Goal: Task Accomplishment & Management: Use online tool/utility

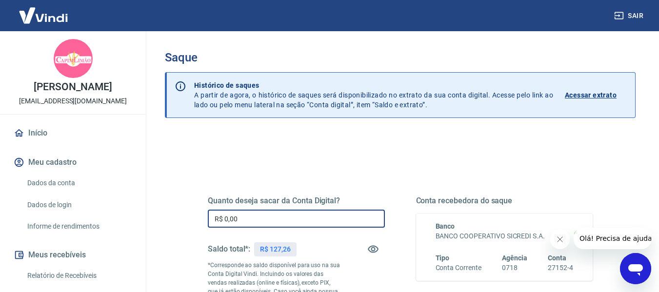
click at [293, 220] on input "R$ 0,00" at bounding box center [296, 219] width 177 height 18
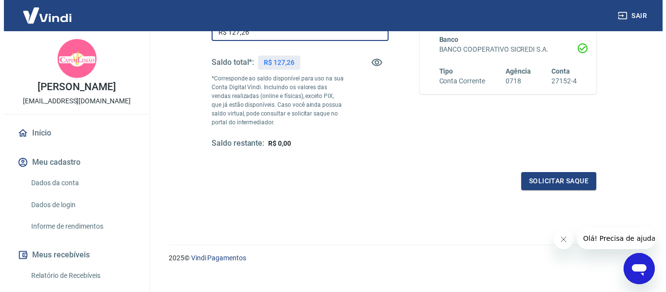
scroll to position [195, 0]
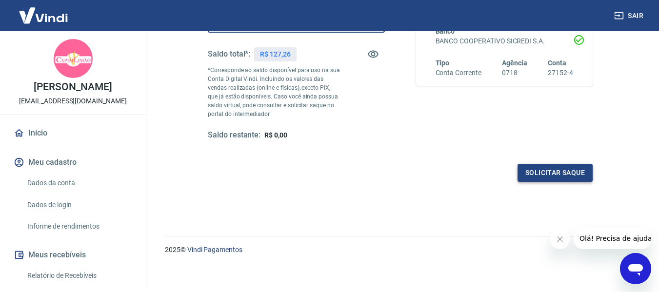
type input "R$ 127,26"
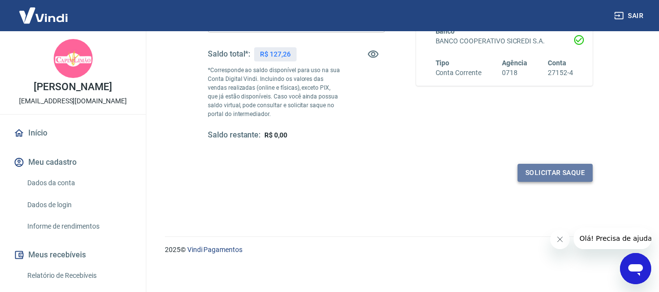
click at [548, 175] on button "Solicitar saque" at bounding box center [554, 173] width 75 height 18
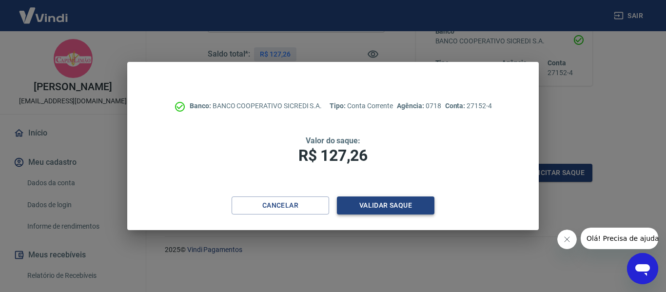
click at [377, 206] on button "Validar saque" at bounding box center [386, 206] width 98 height 18
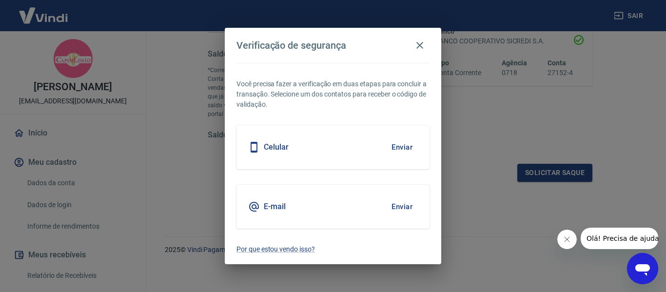
click at [400, 144] on button "Enviar" at bounding box center [402, 147] width 32 height 20
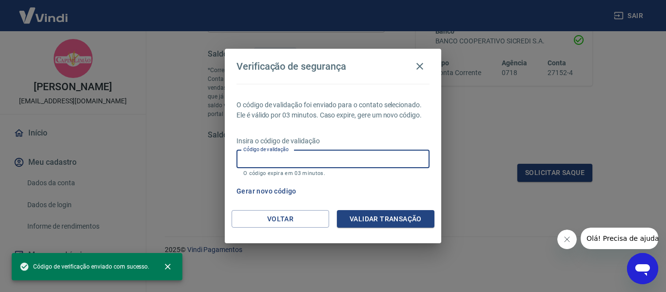
click at [307, 159] on input "Código de validação" at bounding box center [332, 159] width 193 height 18
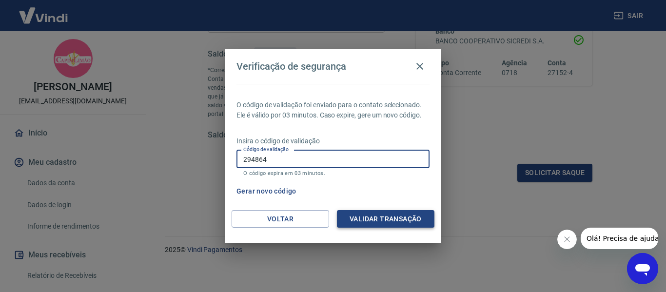
type input "294864"
click at [382, 218] on button "Validar transação" at bounding box center [386, 219] width 98 height 18
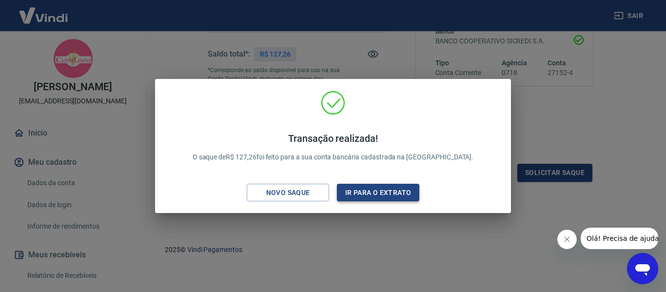
click at [400, 196] on button "Ir para o extrato" at bounding box center [378, 193] width 82 height 18
